Goal: Find specific page/section: Find specific page/section

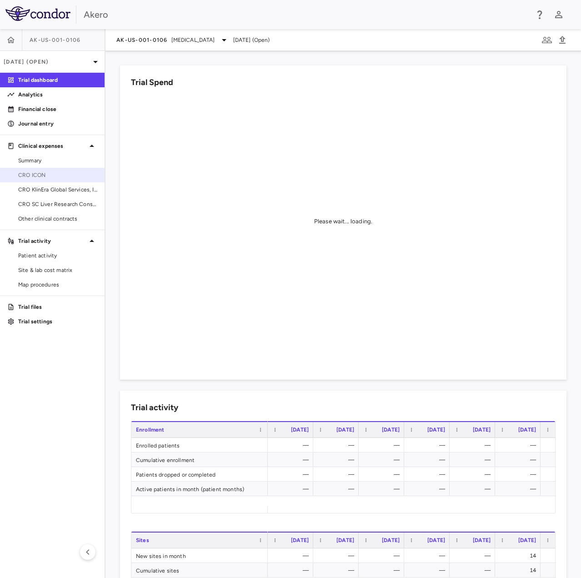
click at [54, 178] on span "CRO ICON" at bounding box center [57, 175] width 79 height 8
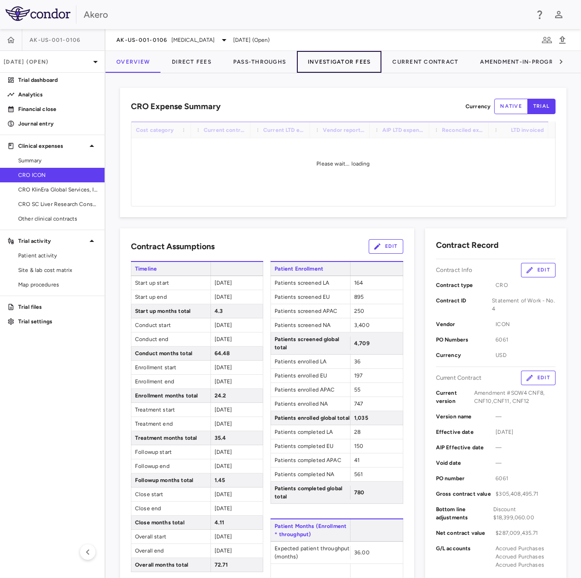
click at [334, 63] on button "Investigator Fees" at bounding box center [339, 62] width 85 height 22
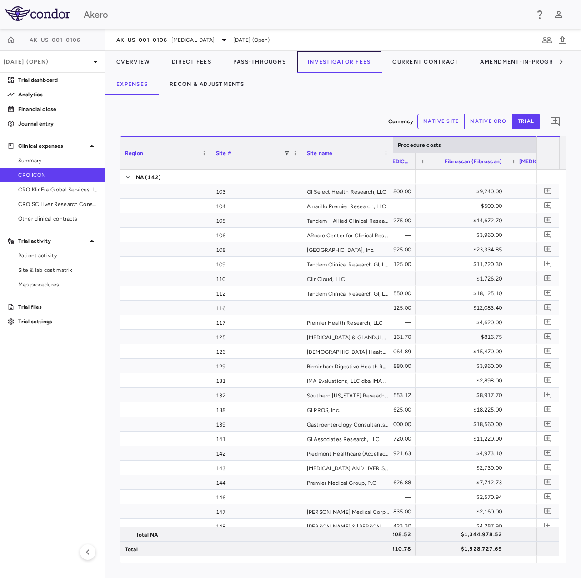
scroll to position [0, 3864]
